Goal: Transaction & Acquisition: Purchase product/service

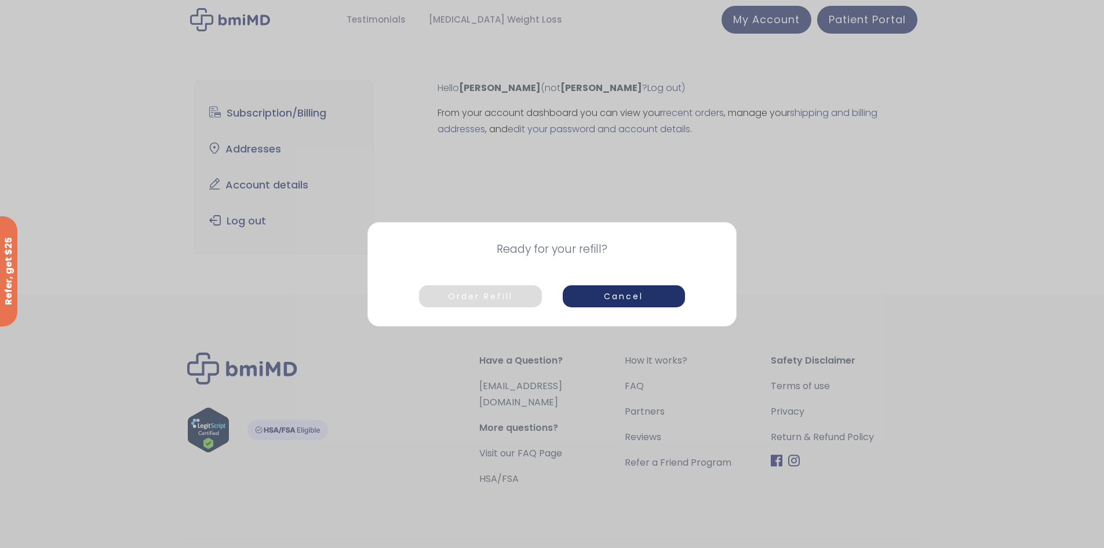
click at [476, 297] on button "Order Refill" at bounding box center [480, 296] width 122 height 22
click at [476, 296] on button "Order Refill" at bounding box center [480, 296] width 122 height 22
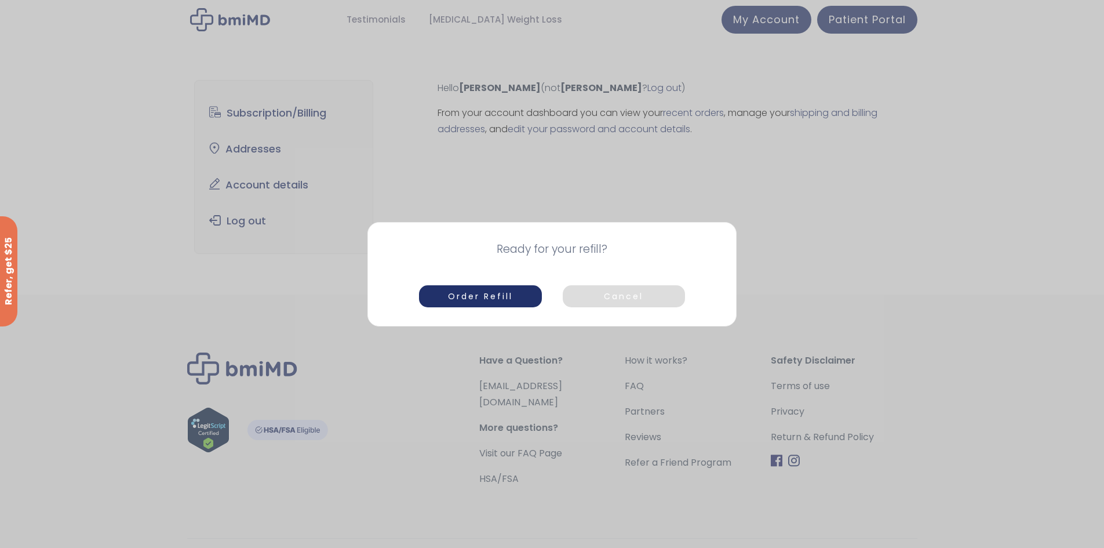
click at [603, 296] on button "Cancel" at bounding box center [624, 296] width 122 height 22
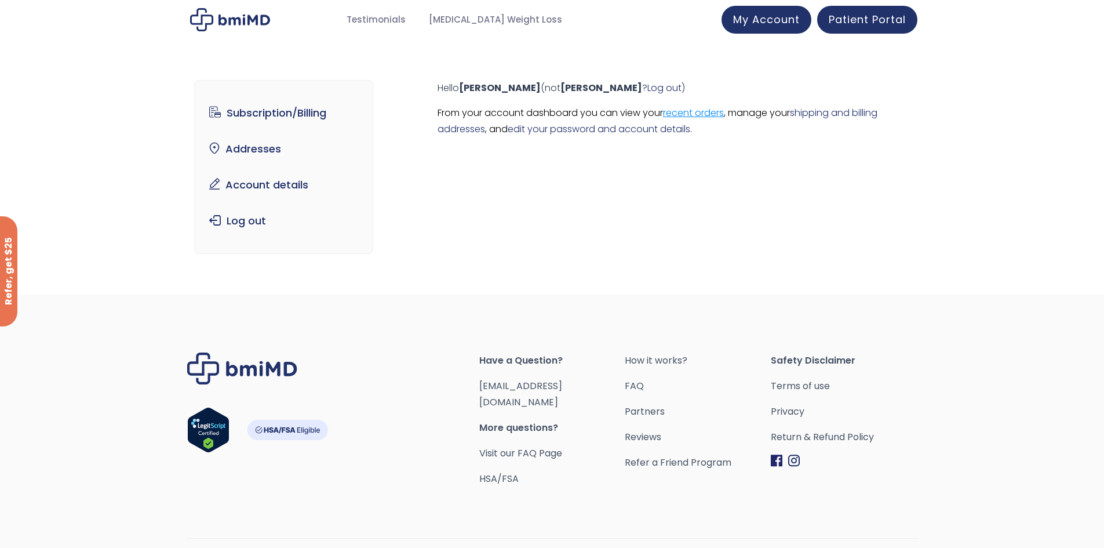
click at [699, 114] on link "recent orders" at bounding box center [693, 112] width 61 height 13
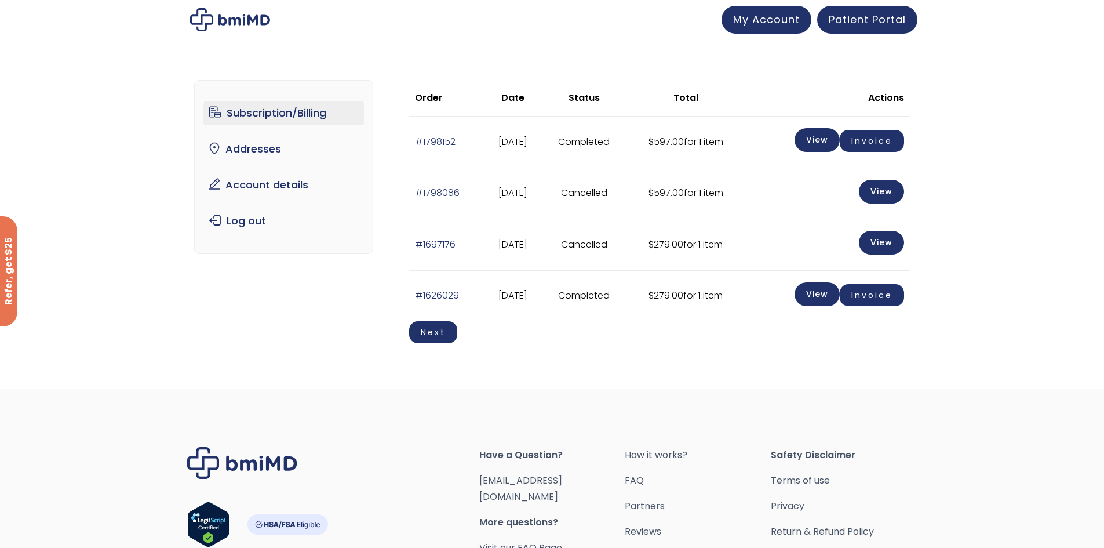
click at [245, 109] on link "Subscription/Billing" at bounding box center [283, 113] width 161 height 24
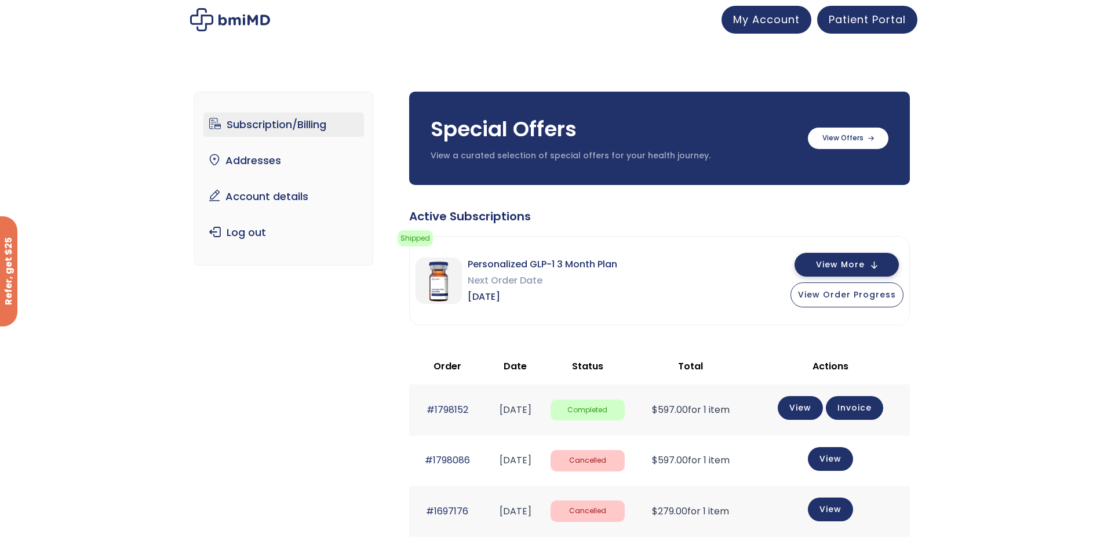
click at [845, 264] on span "View More" at bounding box center [840, 265] width 49 height 8
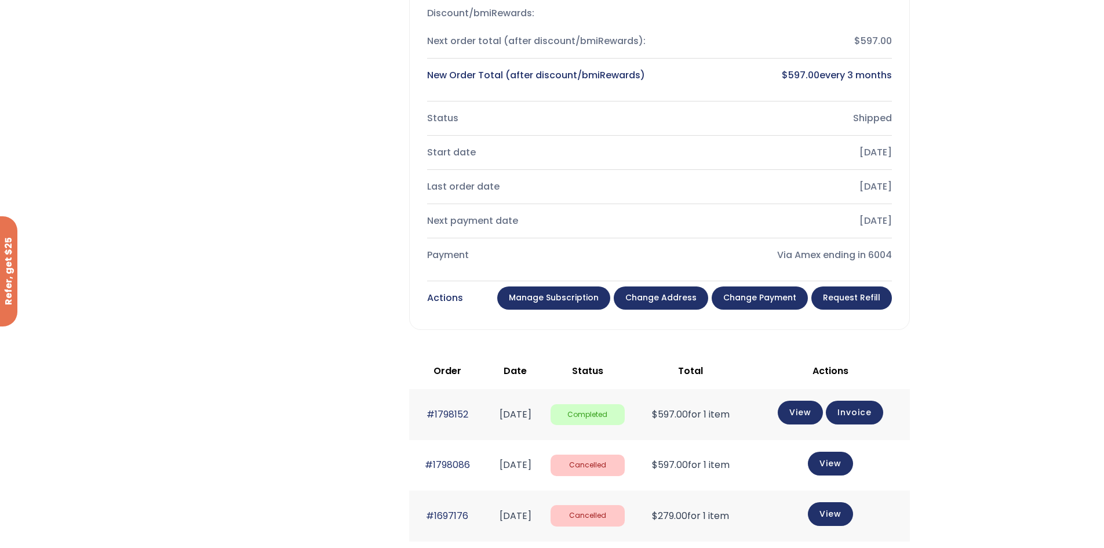
scroll to position [406, 0]
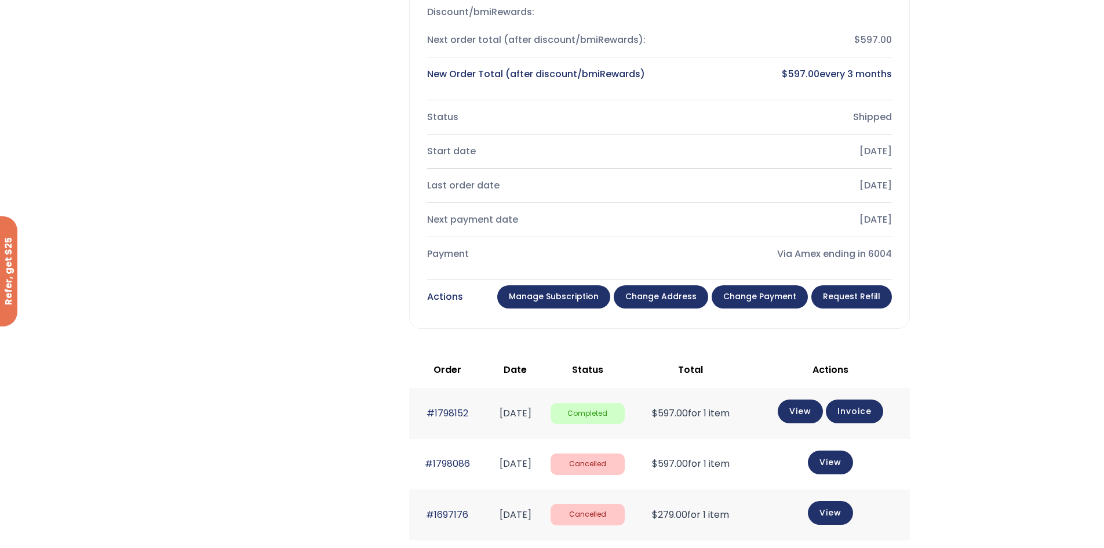
click at [847, 295] on link "Request Refill" at bounding box center [851, 296] width 81 height 23
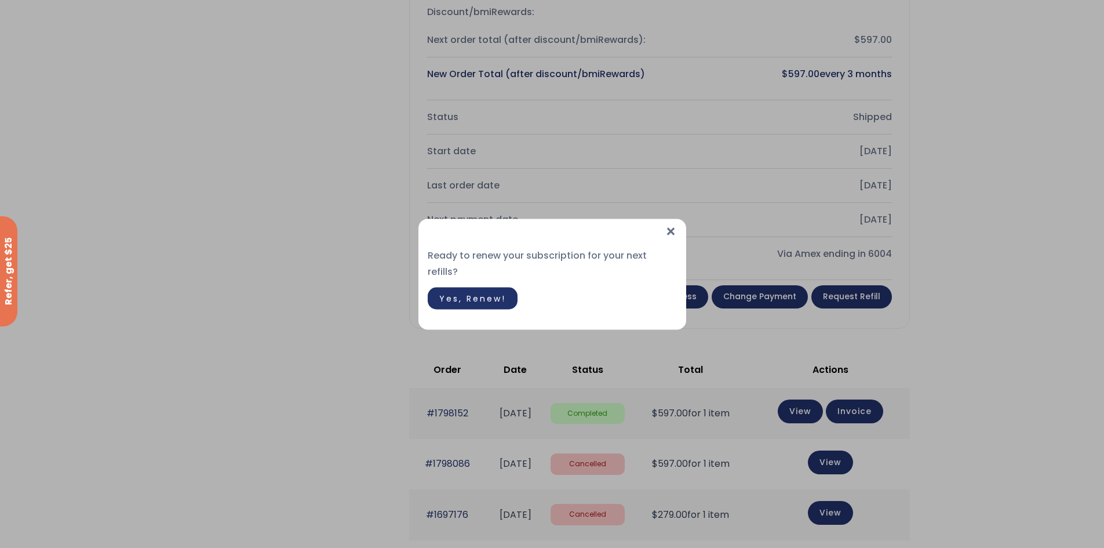
click at [465, 292] on span "Yes, Renew!" at bounding box center [472, 298] width 67 height 12
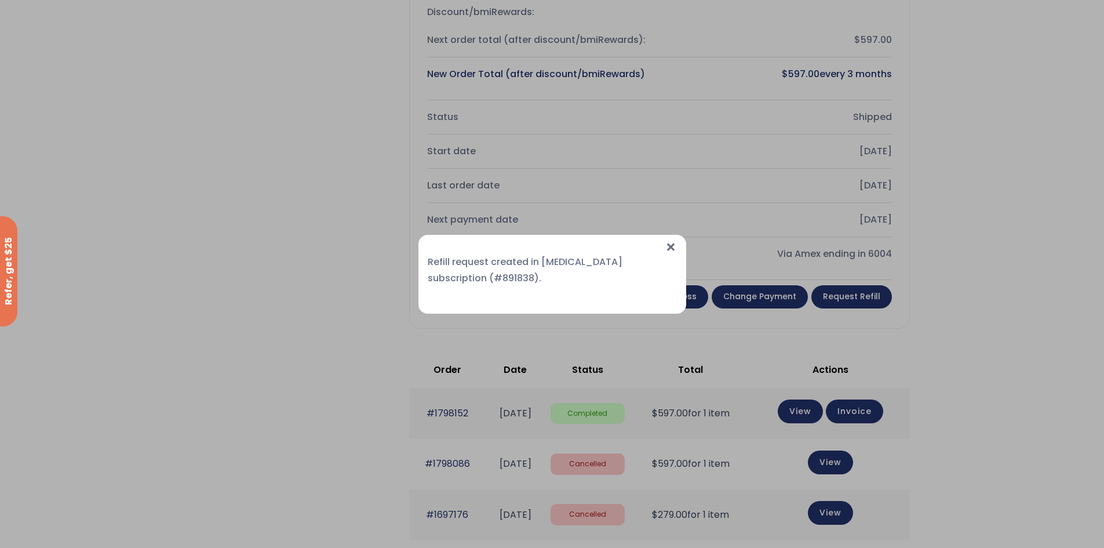
click at [670, 246] on span "×" at bounding box center [671, 247] width 12 height 25
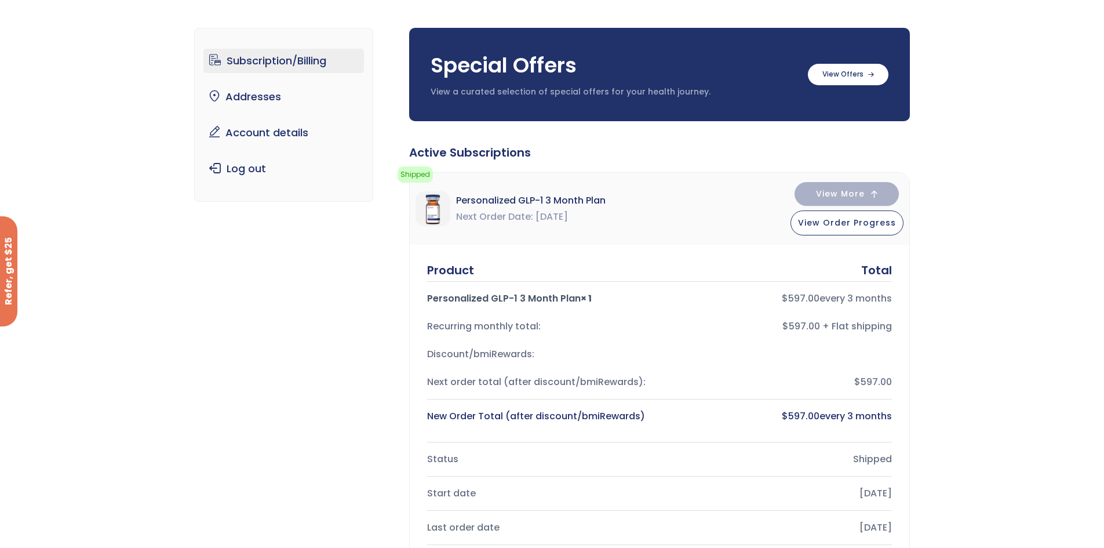
scroll to position [58, 0]
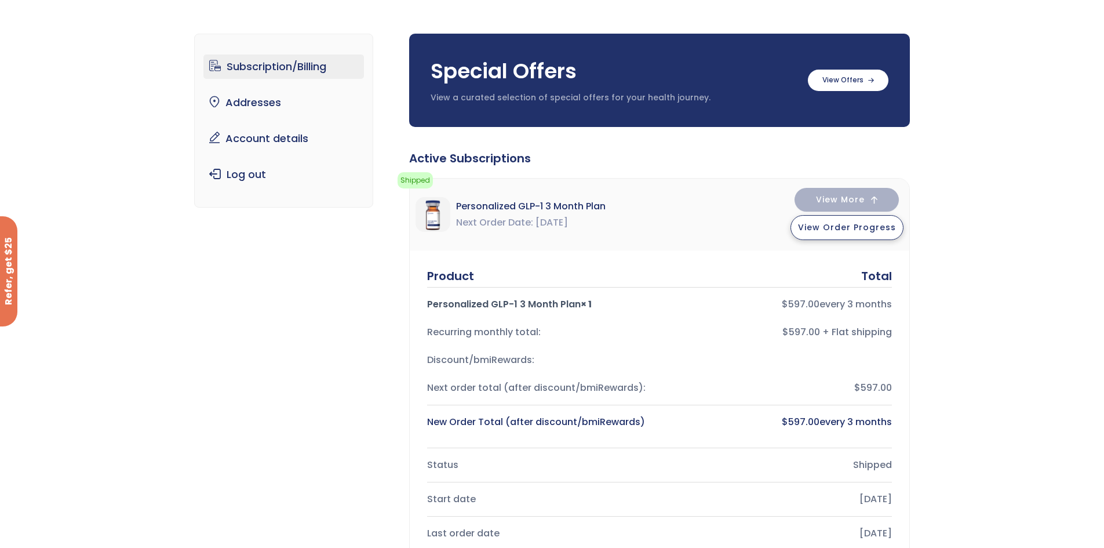
click at [824, 225] on span "View Order Progress" at bounding box center [847, 227] width 98 height 12
